Goal: Navigation & Orientation: Find specific page/section

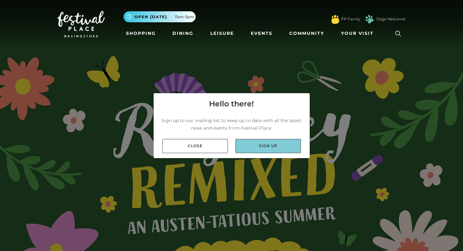
click at [266, 152] on link "Sign up" at bounding box center [268, 146] width 66 height 14
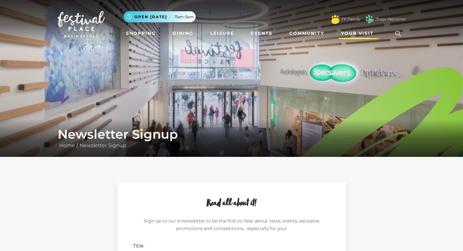
click at [364, 33] on span "Your Visit" at bounding box center [357, 33] width 33 height 7
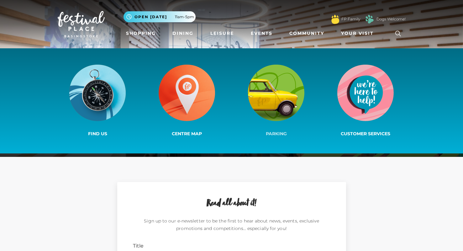
click at [288, 88] on img at bounding box center [276, 93] width 56 height 56
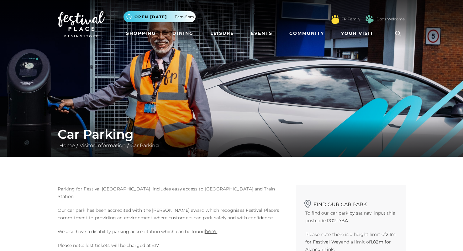
click at [96, 19] on img at bounding box center [81, 24] width 47 height 26
